Goal: Information Seeking & Learning: Learn about a topic

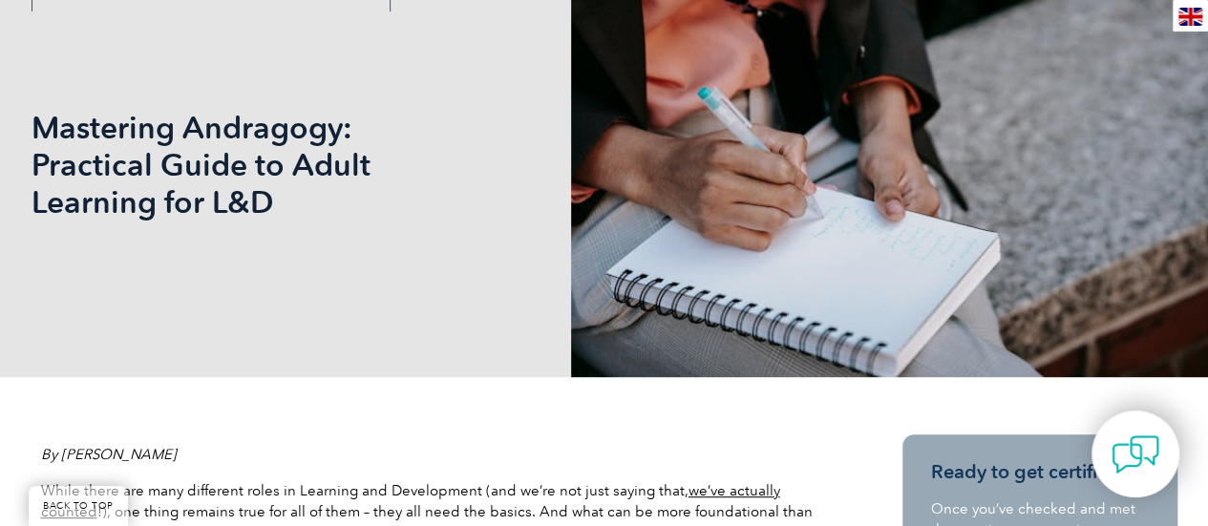
scroll to position [382, 0]
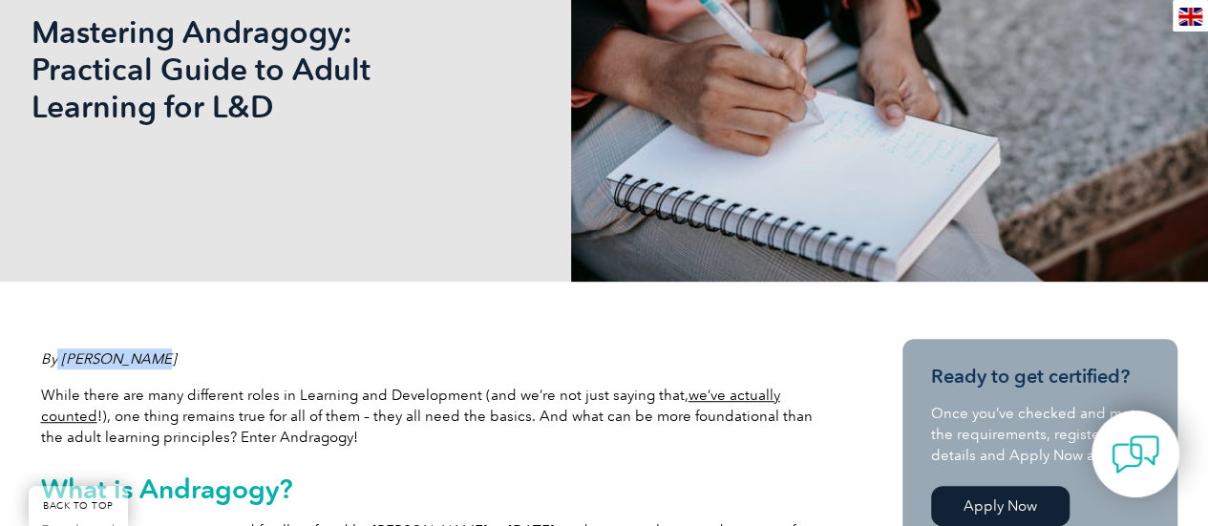
drag, startPoint x: 96, startPoint y: 354, endPoint x: 82, endPoint y: 364, distance: 17.2
click at [63, 361] on p "By [PERSON_NAME]" at bounding box center [432, 358] width 783 height 21
drag, startPoint x: 243, startPoint y: 81, endPoint x: 208, endPoint y: 86, distance: 34.7
click at [187, 70] on h1 "Mastering Andragogy: Practical Guide to Adult Learning for L&D" at bounding box center [398, 69] width 733 height 112
click at [306, 106] on h1 "Mastering Andragogy: Practical Guide to Adult Learning for L&D" at bounding box center [398, 69] width 733 height 112
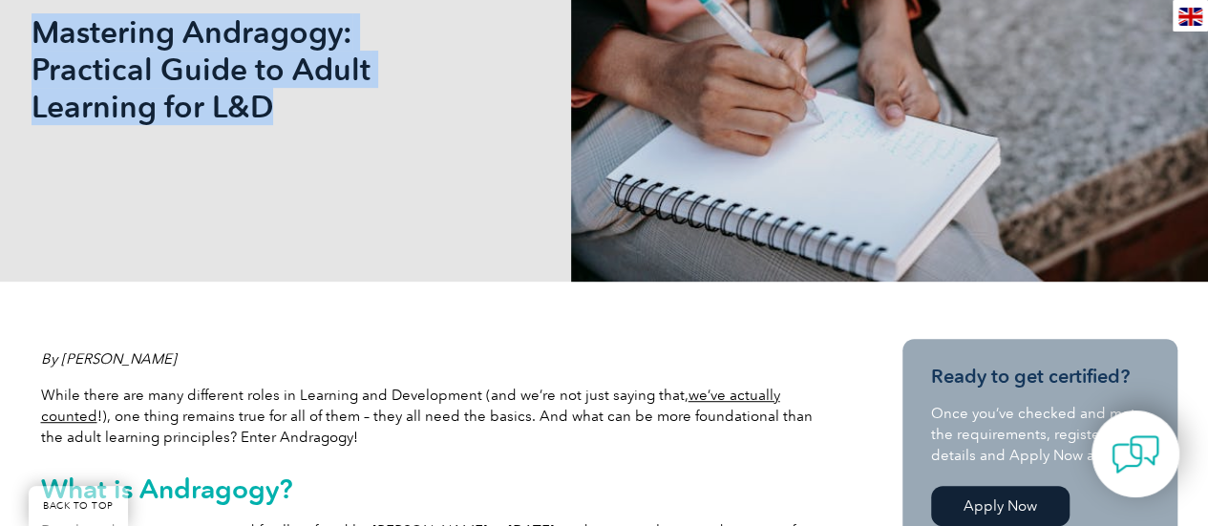
drag, startPoint x: 286, startPoint y: 103, endPoint x: 85, endPoint y: 62, distance: 205.6
click at [34, 35] on h1 "Mastering Andragogy: Practical Guide to Adult Learning for L&D" at bounding box center [398, 69] width 733 height 112
copy h1 "Mastering Andragogy: Practical Guide to Adult Learning for L&D"
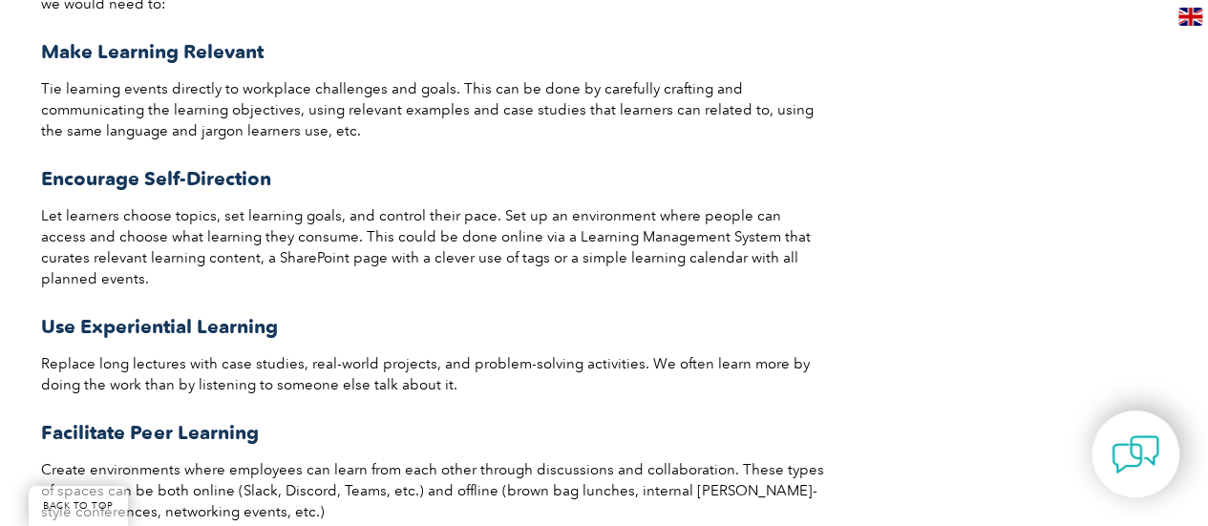
scroll to position [2578, 0]
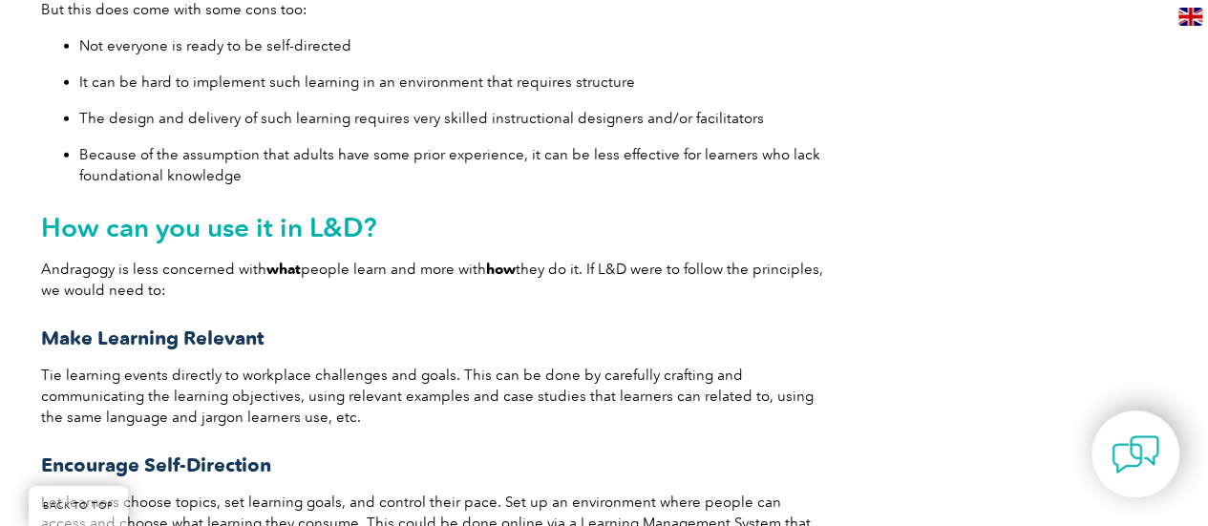
click at [437, 146] on span "Because of the assumption that adults have some prior experience, it can be les…" at bounding box center [449, 165] width 741 height 38
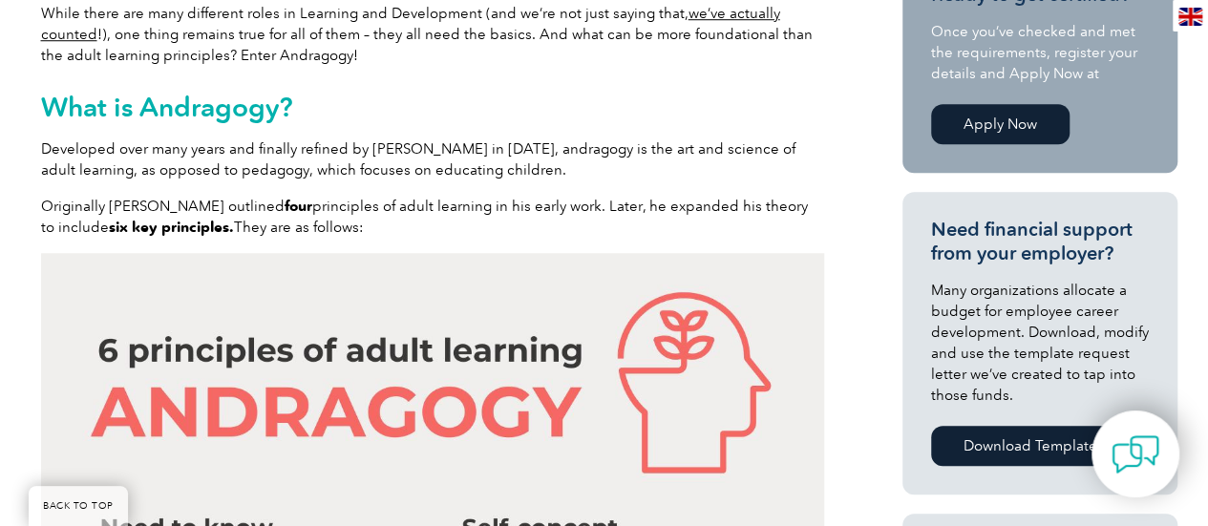
scroll to position [668, 0]
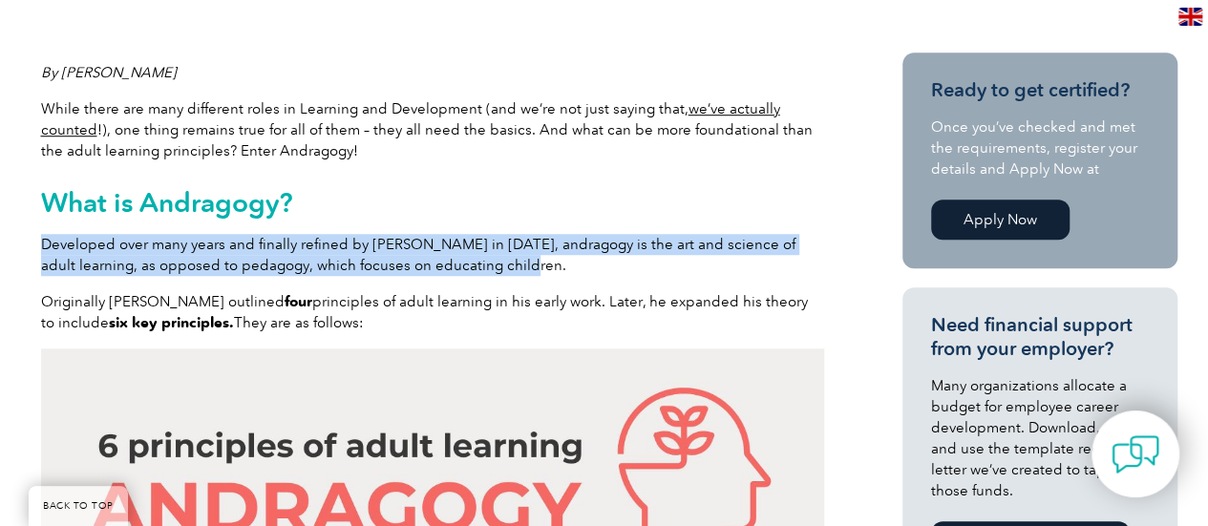
drag, startPoint x: 32, startPoint y: 247, endPoint x: 485, endPoint y: 263, distance: 452.8
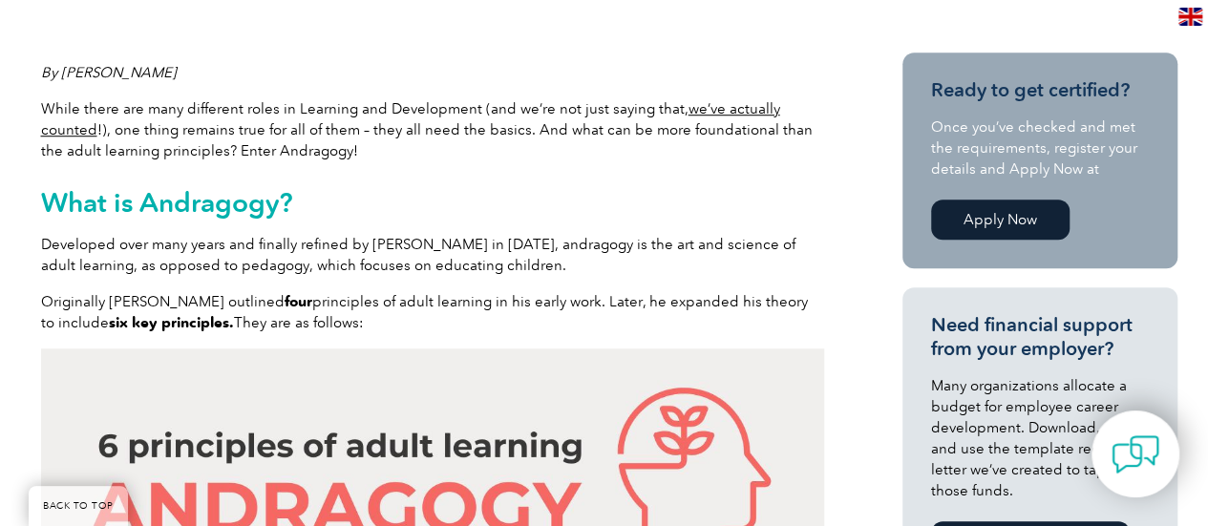
click at [582, 266] on p "Developed over many years and finally refined by [PERSON_NAME] in [DATE], andra…" at bounding box center [432, 255] width 783 height 42
drag, startPoint x: 369, startPoint y: 240, endPoint x: 751, endPoint y: 257, distance: 383.2
click at [751, 257] on p "Developed over many years and finally refined by [PERSON_NAME] in [DATE], andra…" at bounding box center [432, 255] width 783 height 42
click at [563, 261] on p "Developed over many years and finally refined by [PERSON_NAME] in [DATE], andra…" at bounding box center [432, 255] width 783 height 42
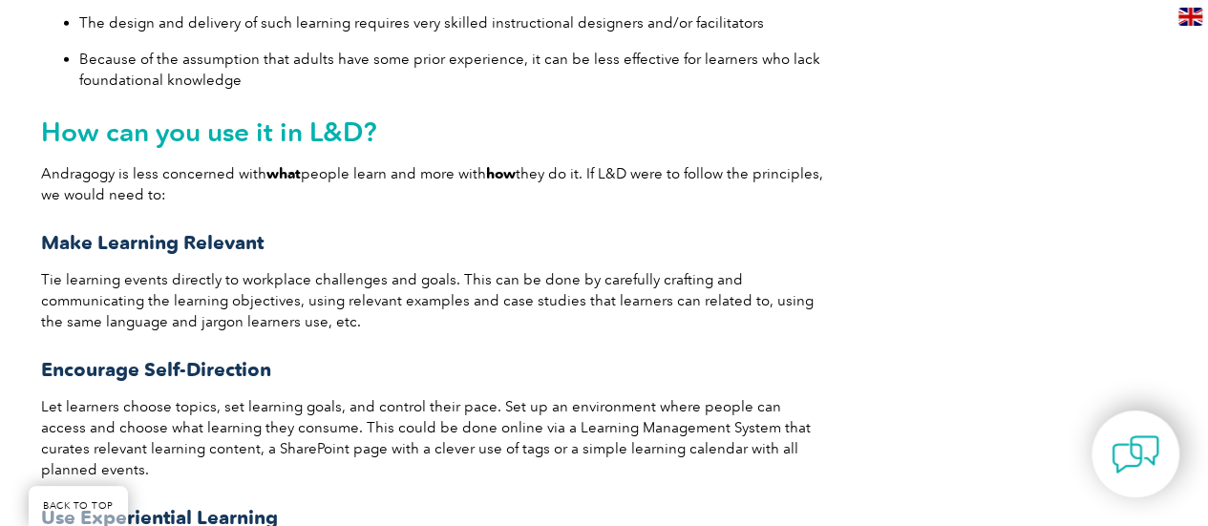
scroll to position [2769, 0]
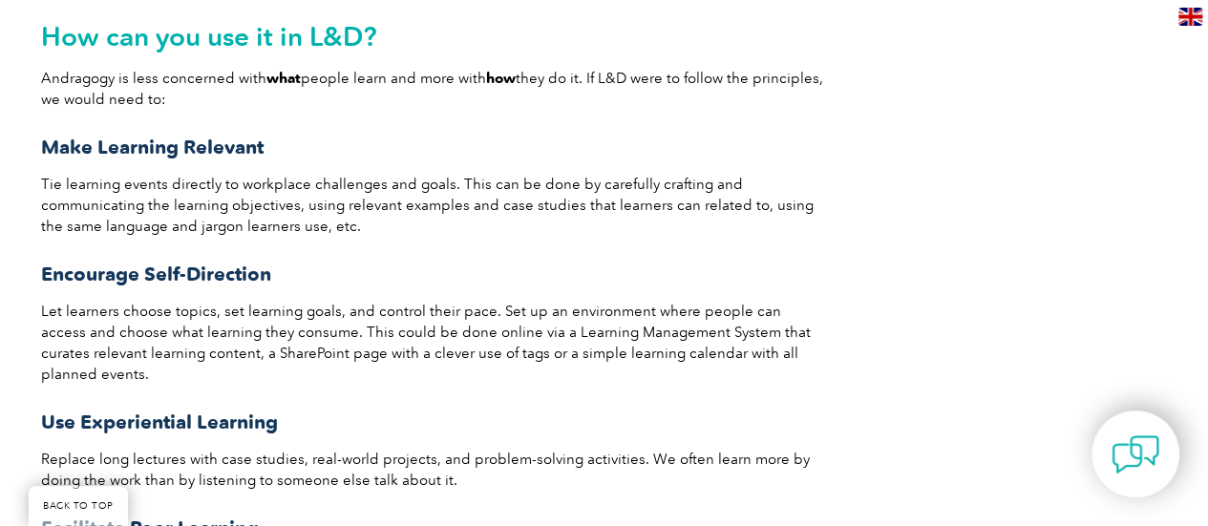
drag, startPoint x: 36, startPoint y: 49, endPoint x: 124, endPoint y: 62, distance: 88.8
drag, startPoint x: 125, startPoint y: 61, endPoint x: 790, endPoint y: 81, distance: 664.8
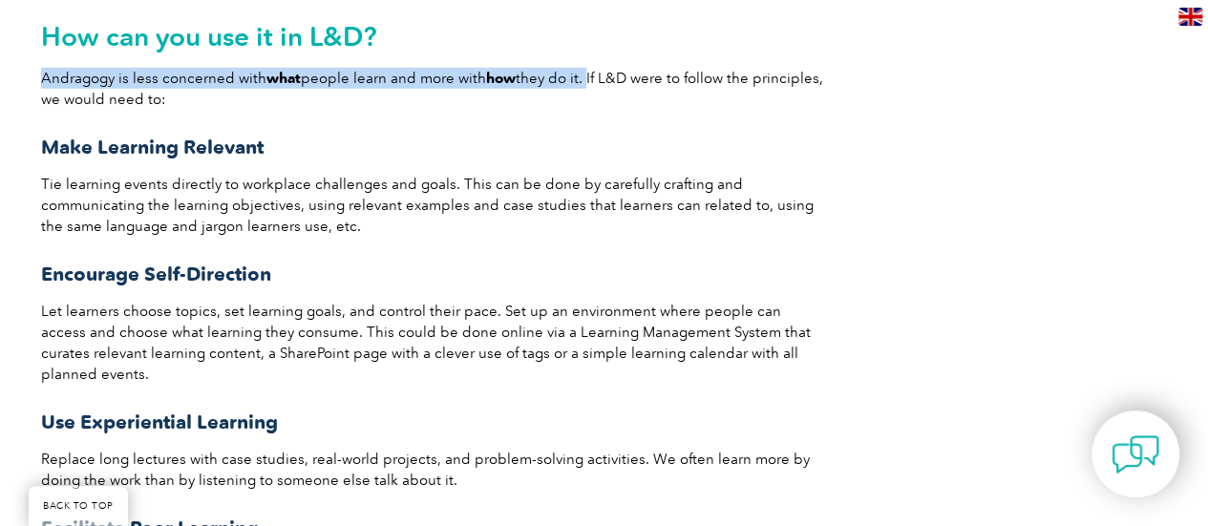
drag, startPoint x: 580, startPoint y: 57, endPoint x: 109, endPoint y: 56, distance: 471.6
copy span "Andragogy is less concerned with what people learn and more with how they do it."
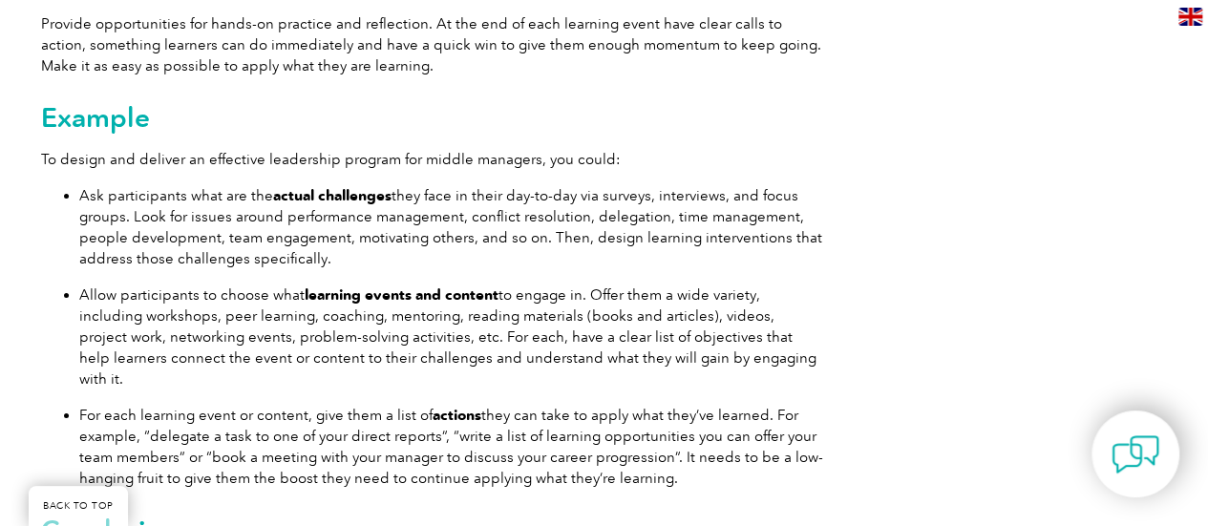
scroll to position [3533, 0]
